Goal: Browse casually

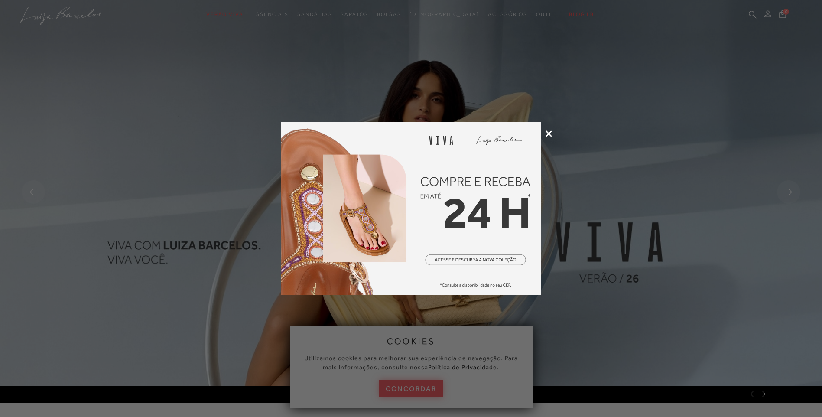
click at [473, 261] on img at bounding box center [411, 208] width 260 height 173
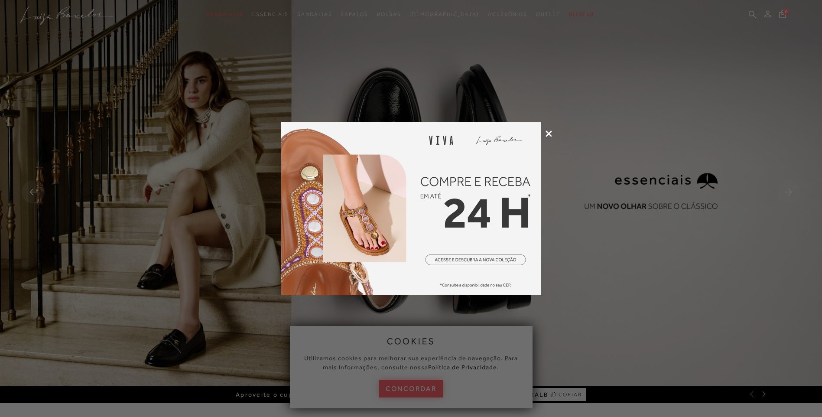
click at [548, 132] on icon at bounding box center [548, 133] width 6 height 6
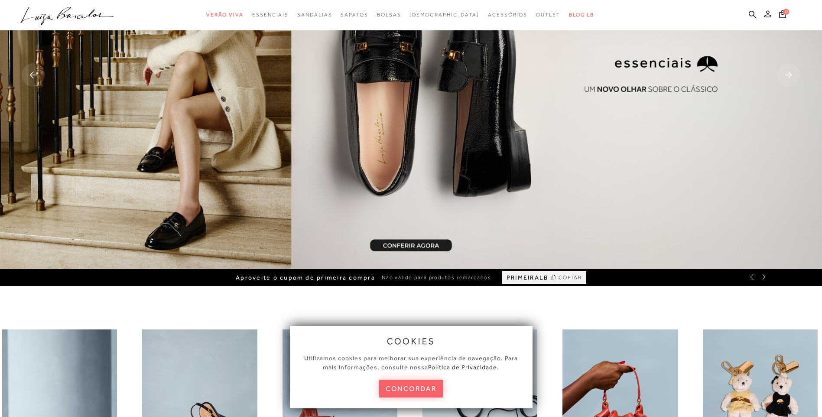
scroll to position [130, 0]
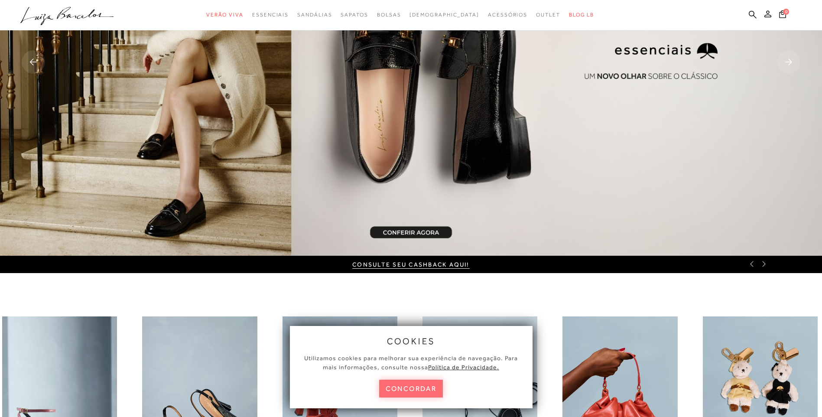
click at [384, 385] on button "concordar" at bounding box center [411, 388] width 64 height 18
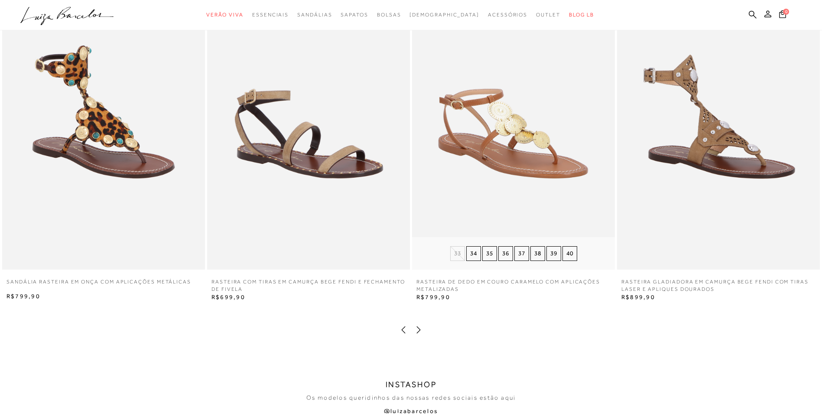
scroll to position [1819, 0]
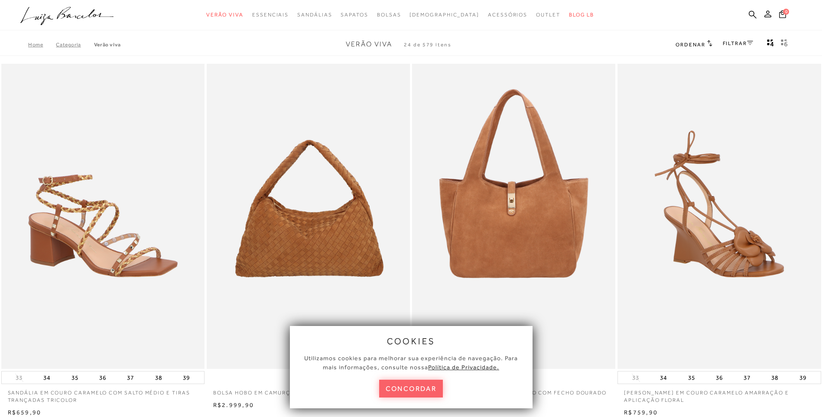
click at [391, 397] on div "cookies Utilizamos cookies para melhorar sua experiência de navegação. Para mai…" at bounding box center [411, 367] width 243 height 82
click at [390, 386] on button "concordar" at bounding box center [411, 388] width 64 height 18
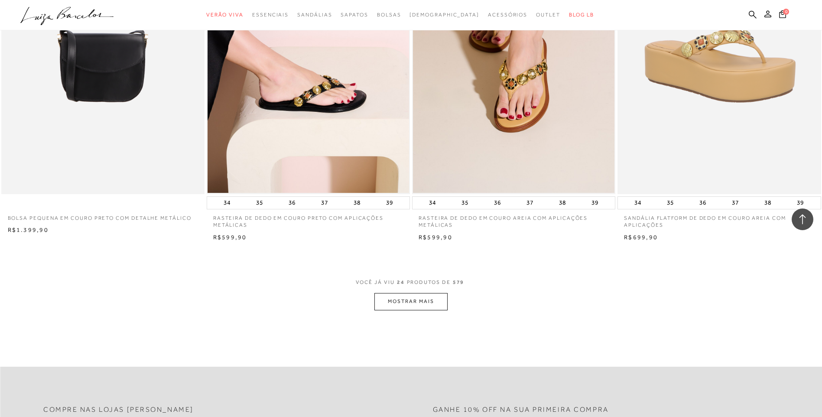
scroll to position [1993, 0]
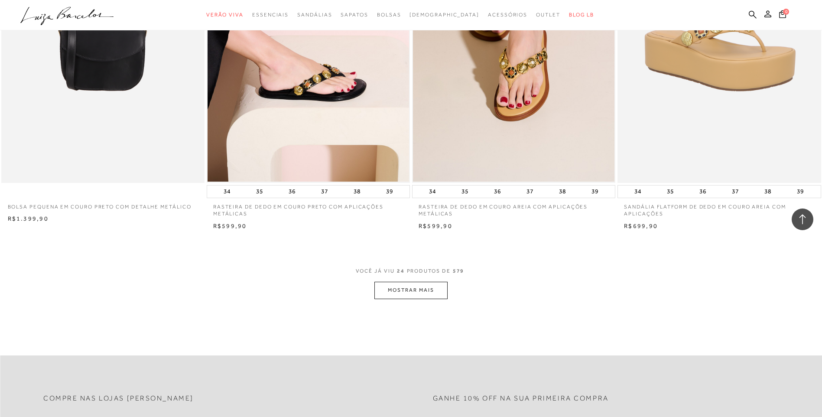
click at [421, 291] on button "MOSTRAR MAIS" at bounding box center [410, 290] width 73 height 17
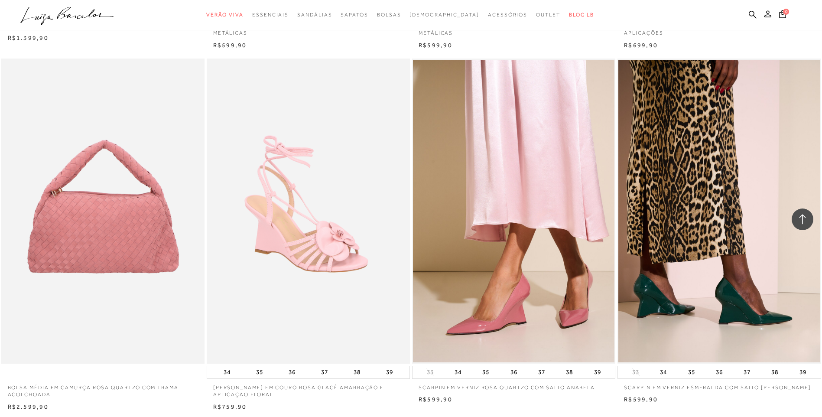
scroll to position [2166, 0]
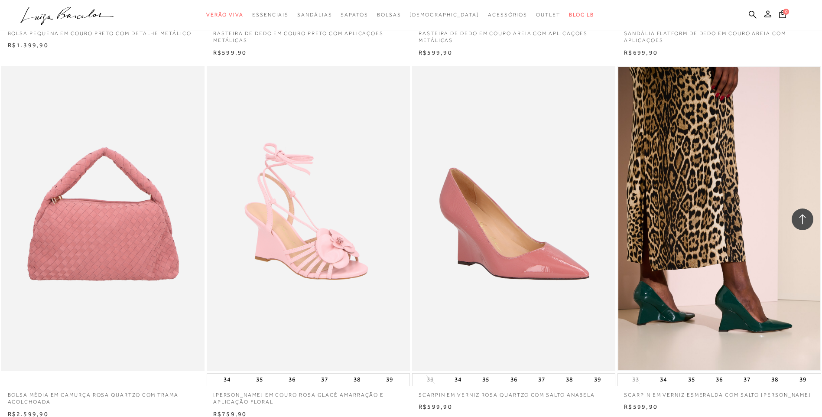
click at [524, 260] on img at bounding box center [514, 218] width 202 height 305
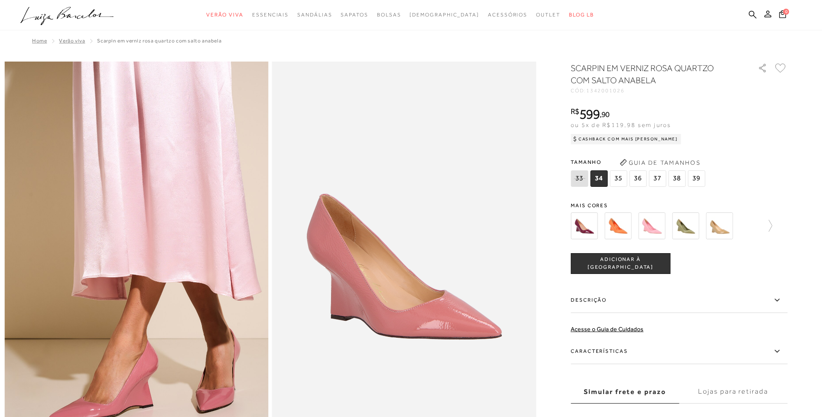
click at [622, 230] on img at bounding box center [617, 225] width 27 height 27
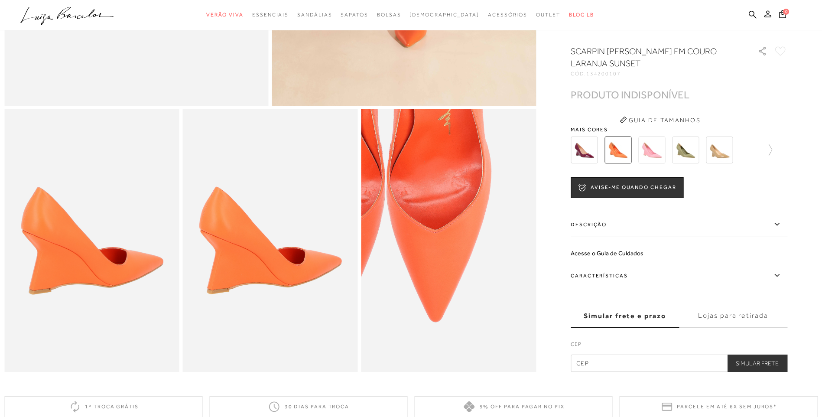
scroll to position [260, 0]
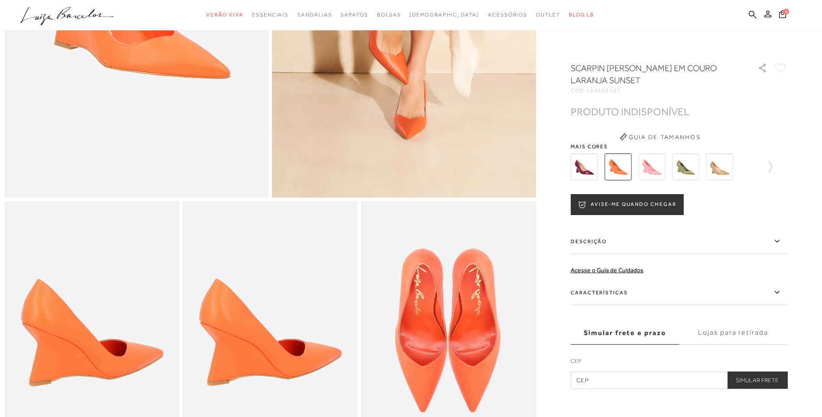
click at [659, 173] on img at bounding box center [651, 166] width 27 height 27
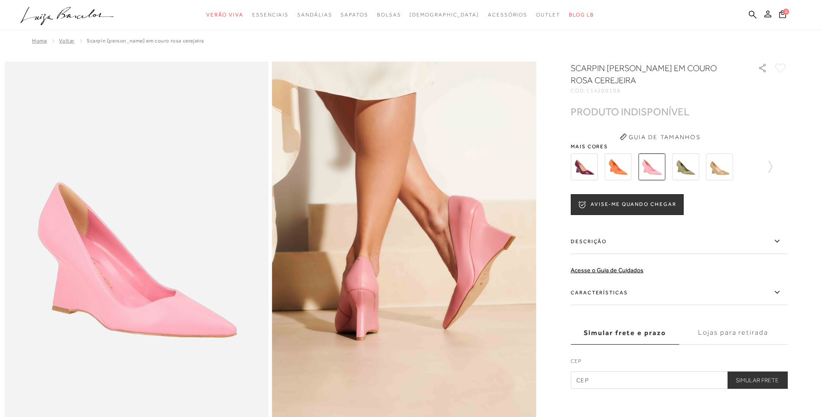
click at [717, 164] on img at bounding box center [719, 166] width 27 height 27
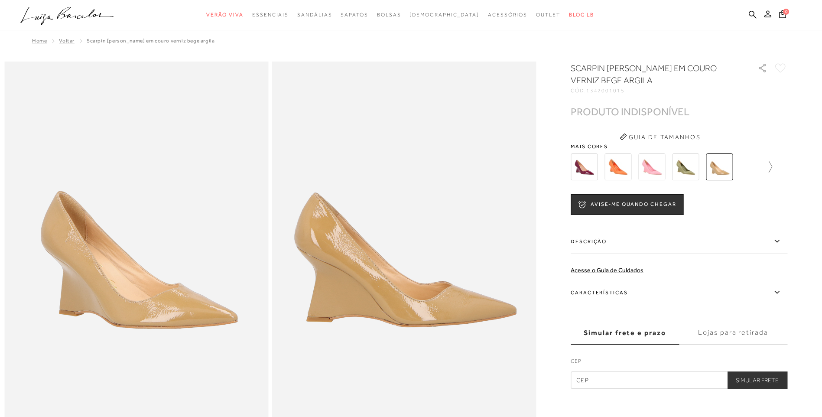
click at [772, 165] on icon at bounding box center [766, 167] width 12 height 12
click at [736, 169] on img at bounding box center [734, 166] width 27 height 27
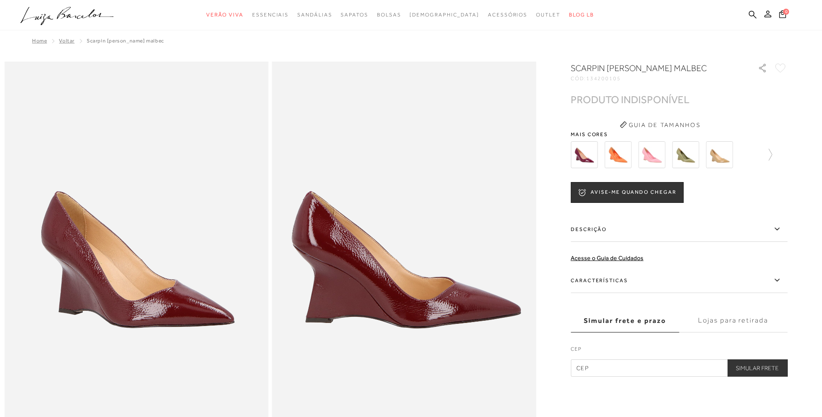
click at [690, 161] on img at bounding box center [685, 154] width 27 height 27
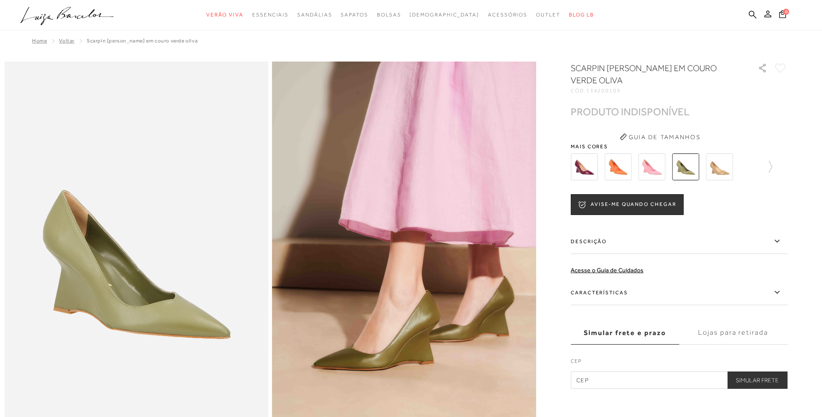
click at [719, 164] on img at bounding box center [719, 166] width 27 height 27
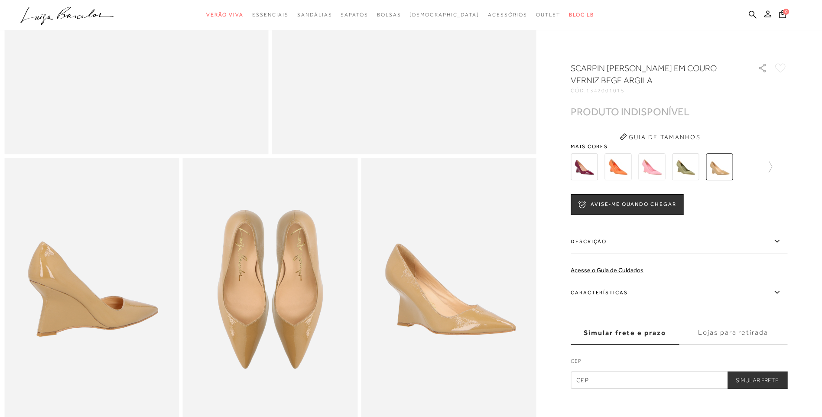
scroll to position [173, 0]
